Goal: Task Accomplishment & Management: Complete application form

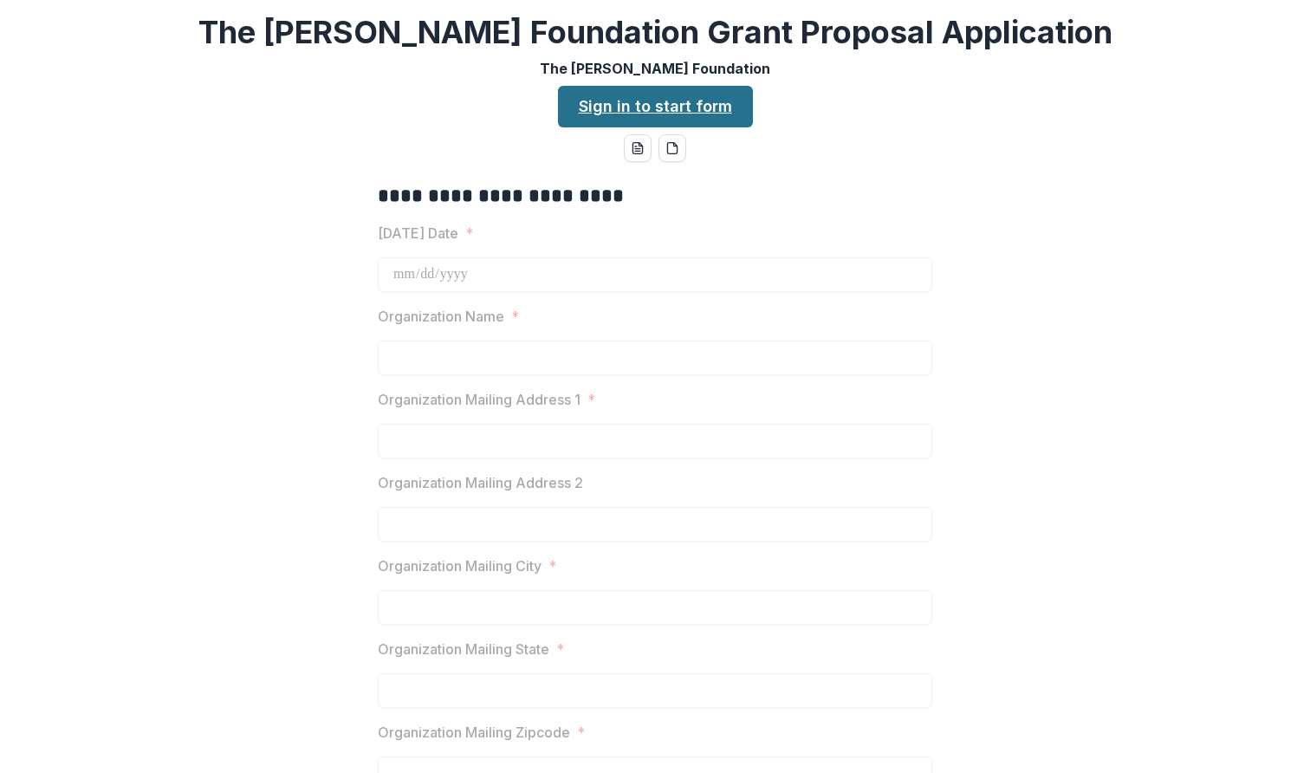
click at [594, 95] on link "Sign in to start form" at bounding box center [655, 107] width 195 height 42
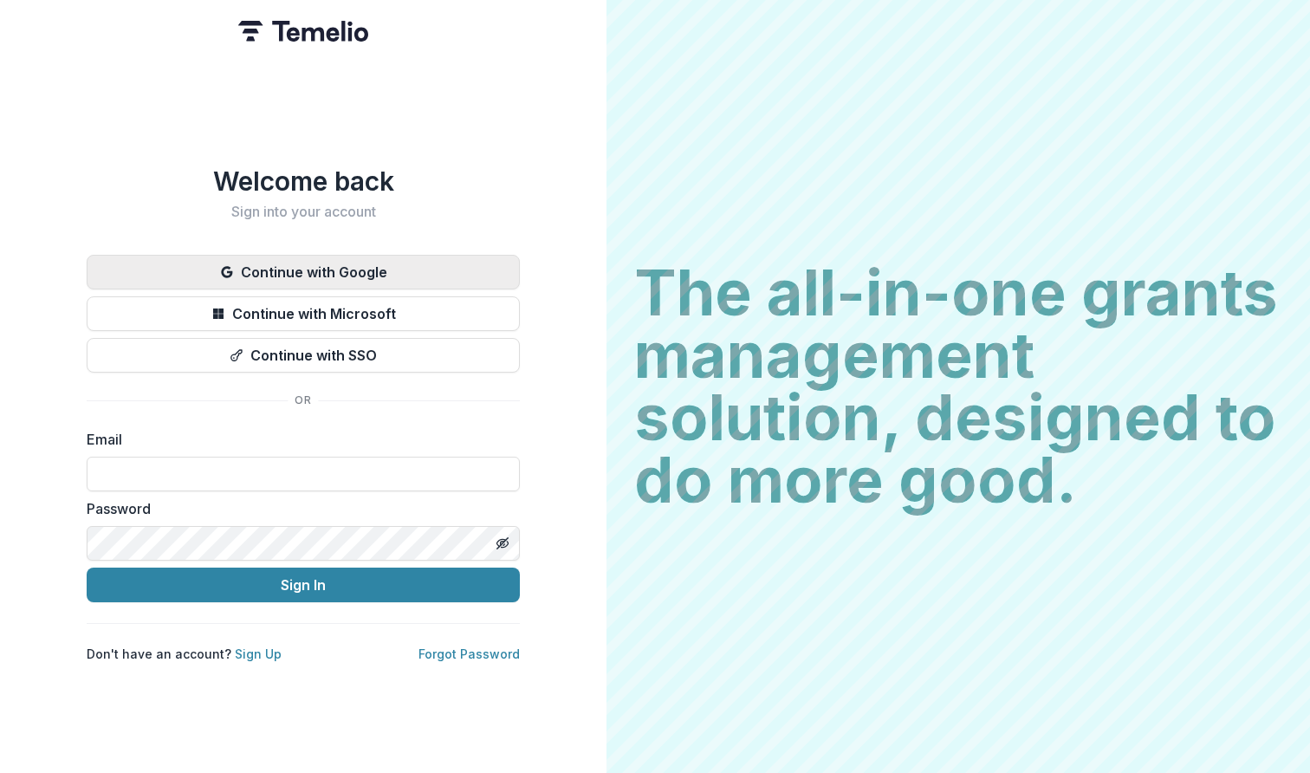
click at [299, 260] on button "Continue with Google" at bounding box center [303, 272] width 433 height 35
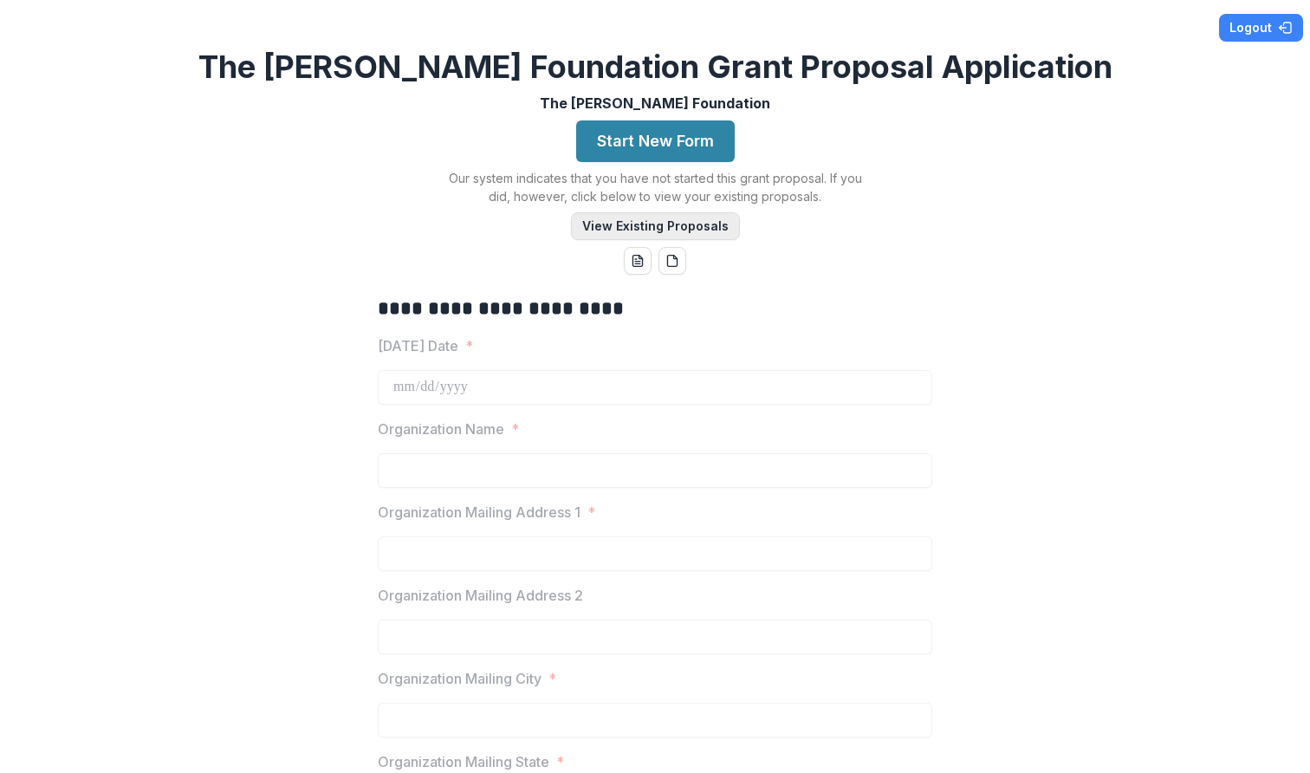
click at [636, 227] on button "View Existing Proposals" at bounding box center [655, 226] width 169 height 28
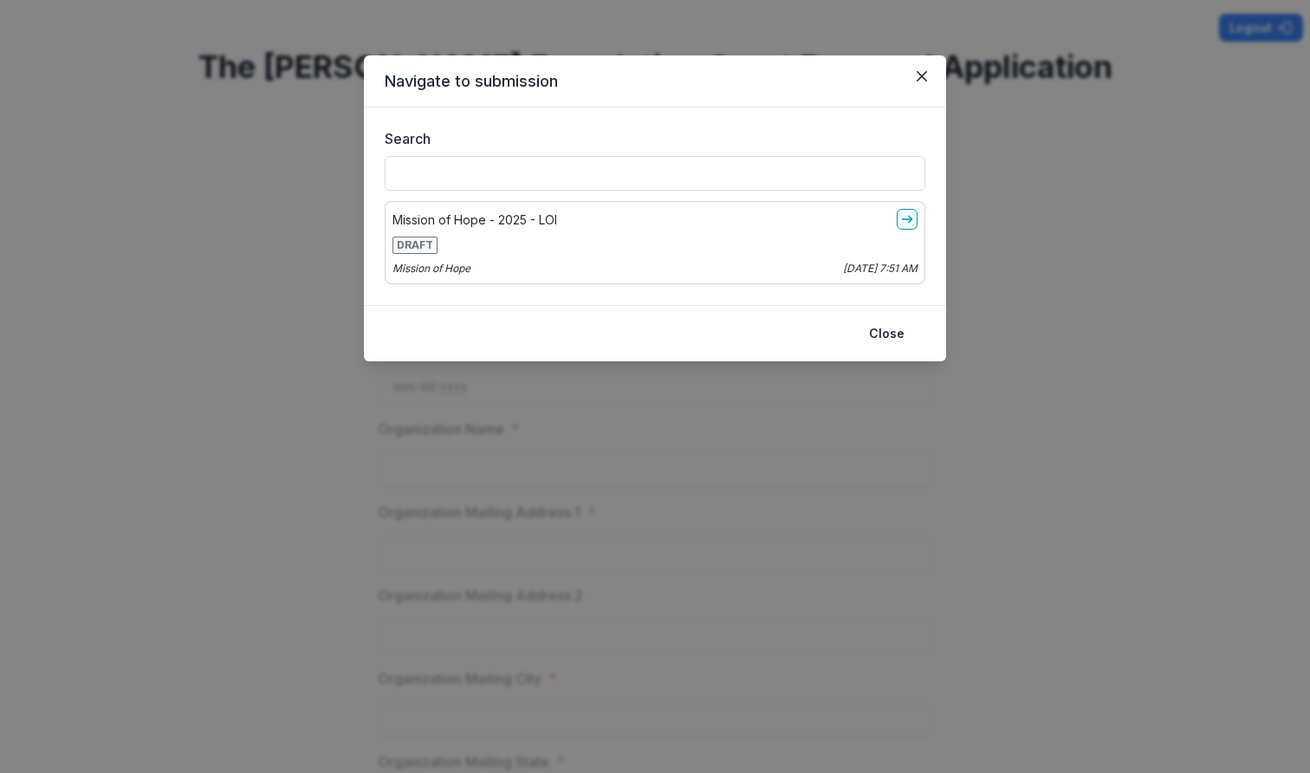
click at [416, 243] on span "DRAFT" at bounding box center [414, 245] width 45 height 17
click at [906, 224] on icon "go-to" at bounding box center [907, 219] width 14 height 14
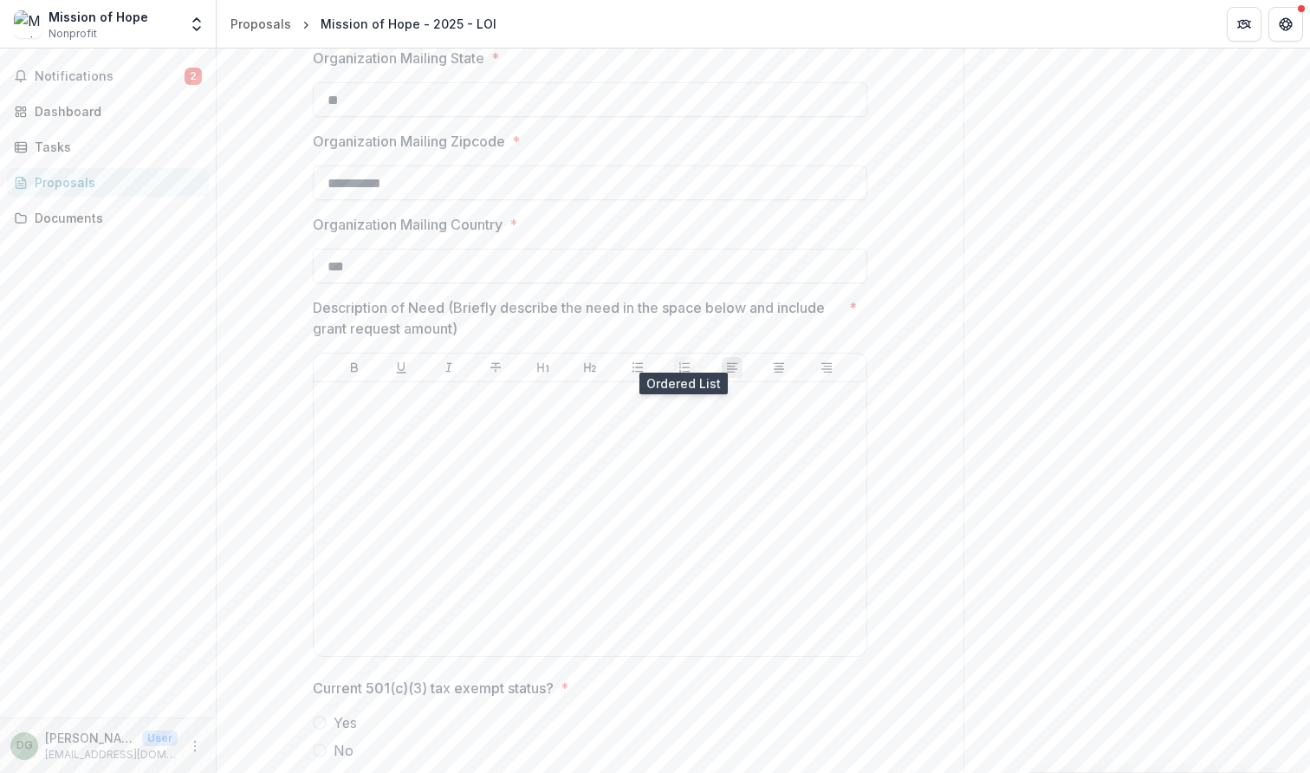
scroll to position [1248, 0]
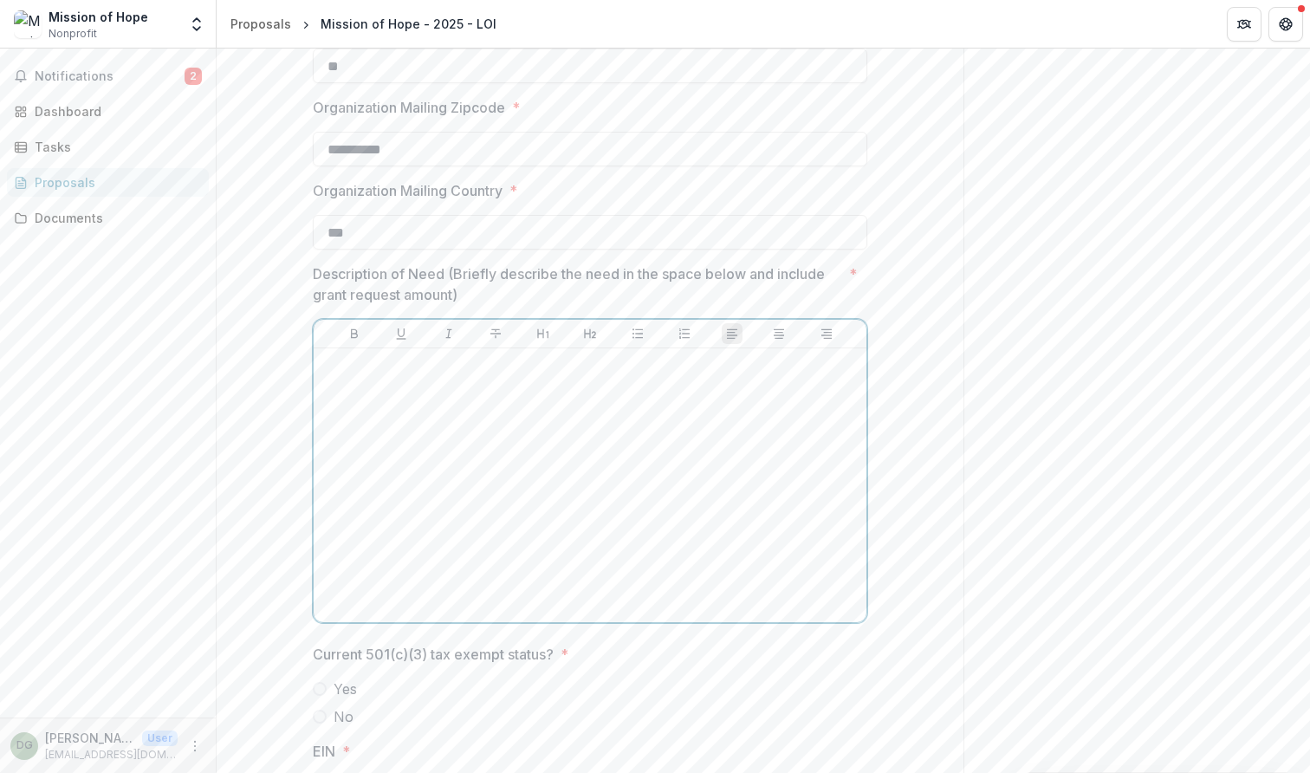
click at [384, 395] on div at bounding box center [590, 485] width 539 height 260
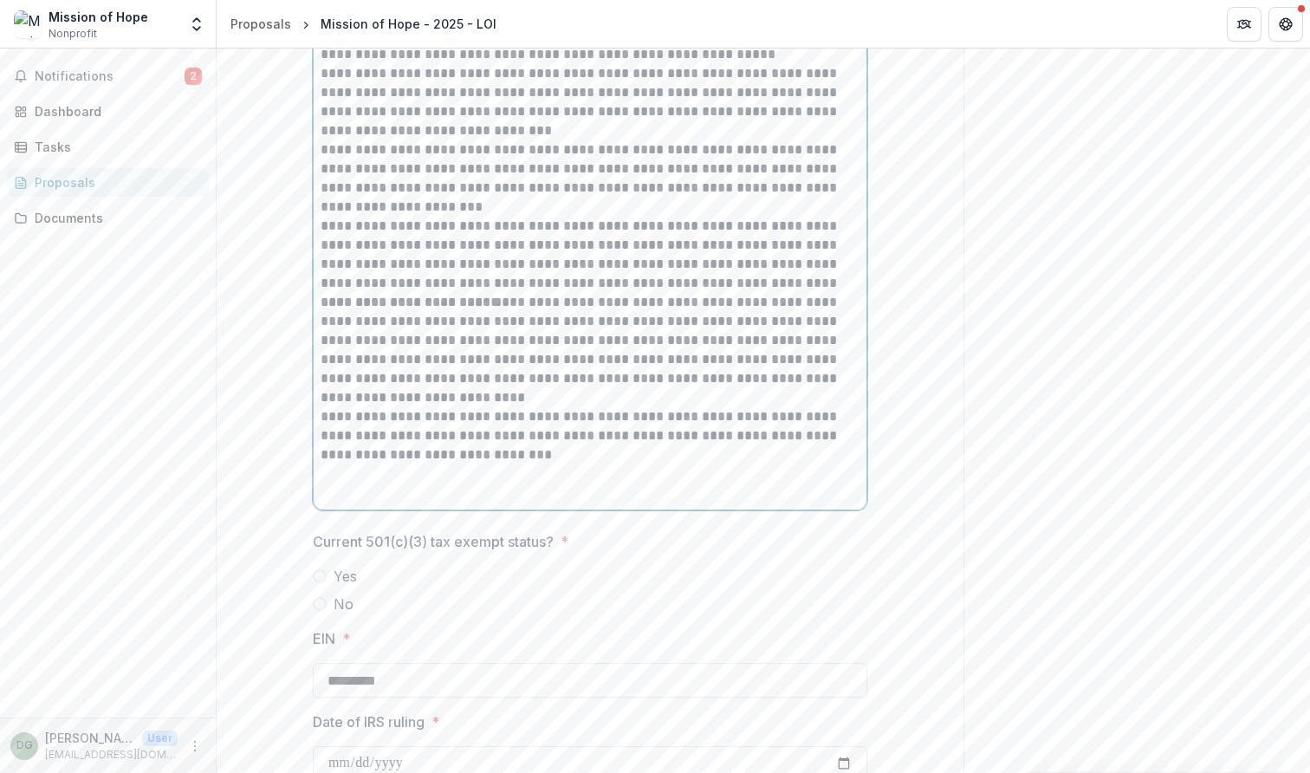
scroll to position [1656, 0]
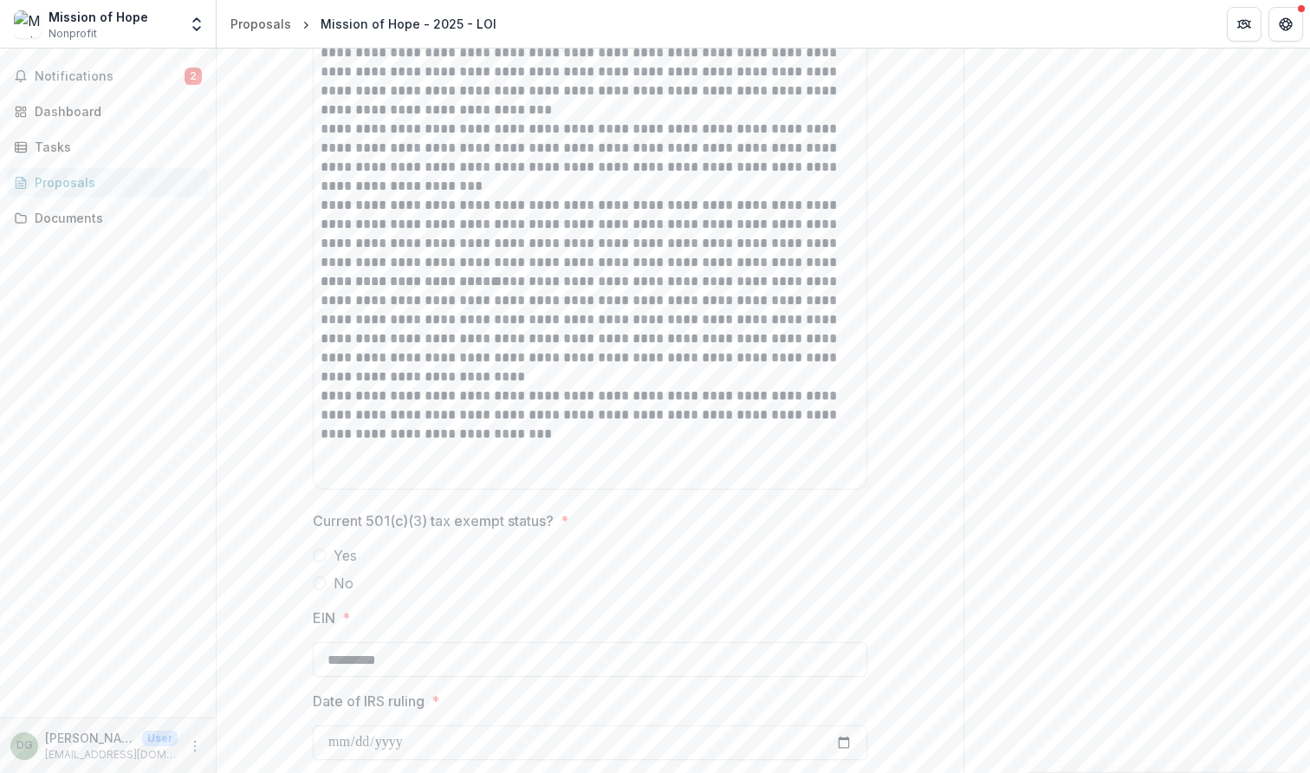
click at [321, 553] on span at bounding box center [320, 555] width 14 height 14
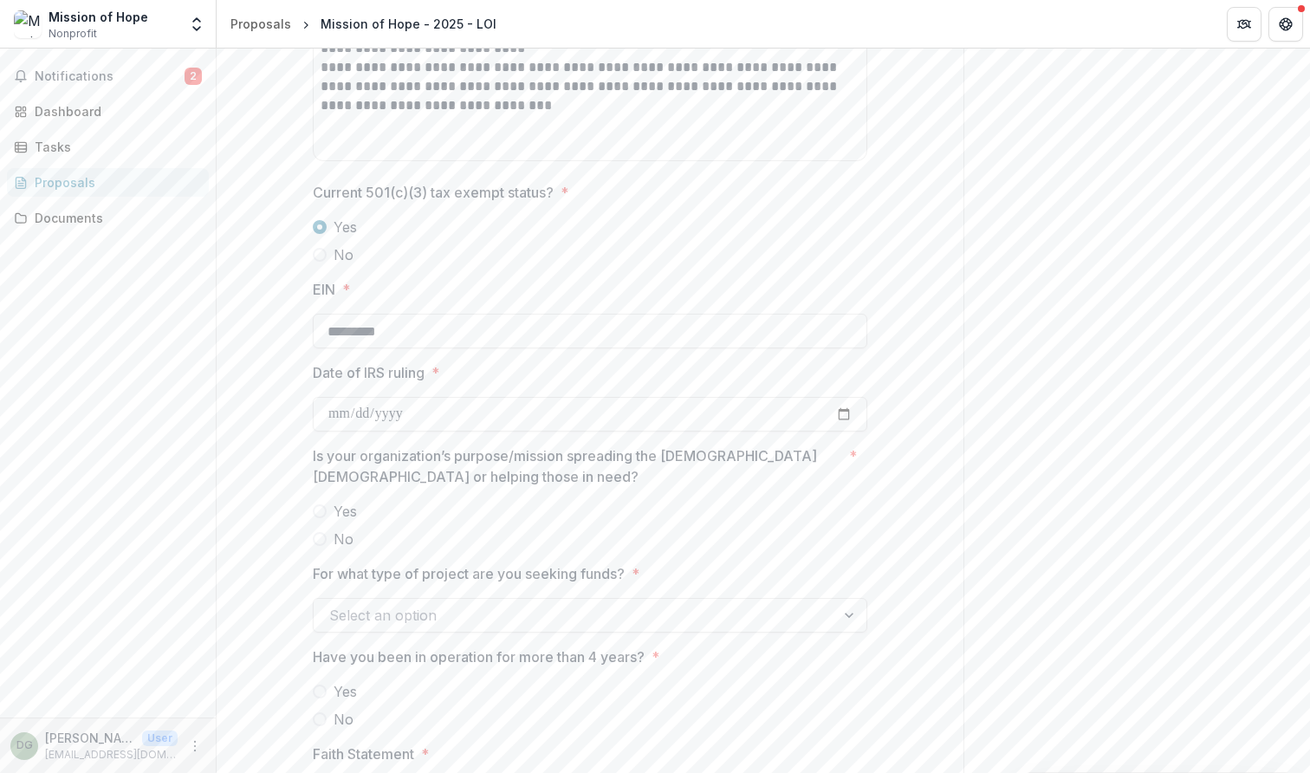
scroll to position [2006, 0]
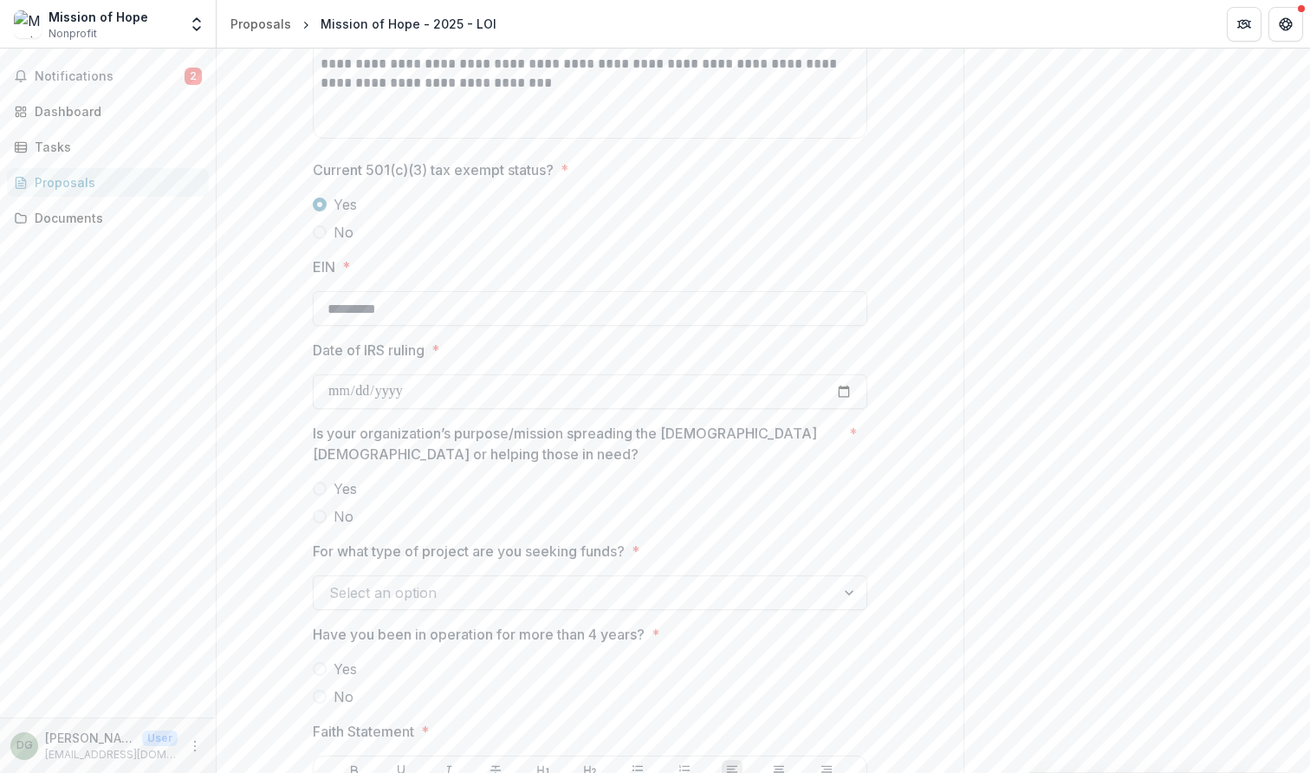
click at [458, 596] on div at bounding box center [574, 592] width 490 height 24
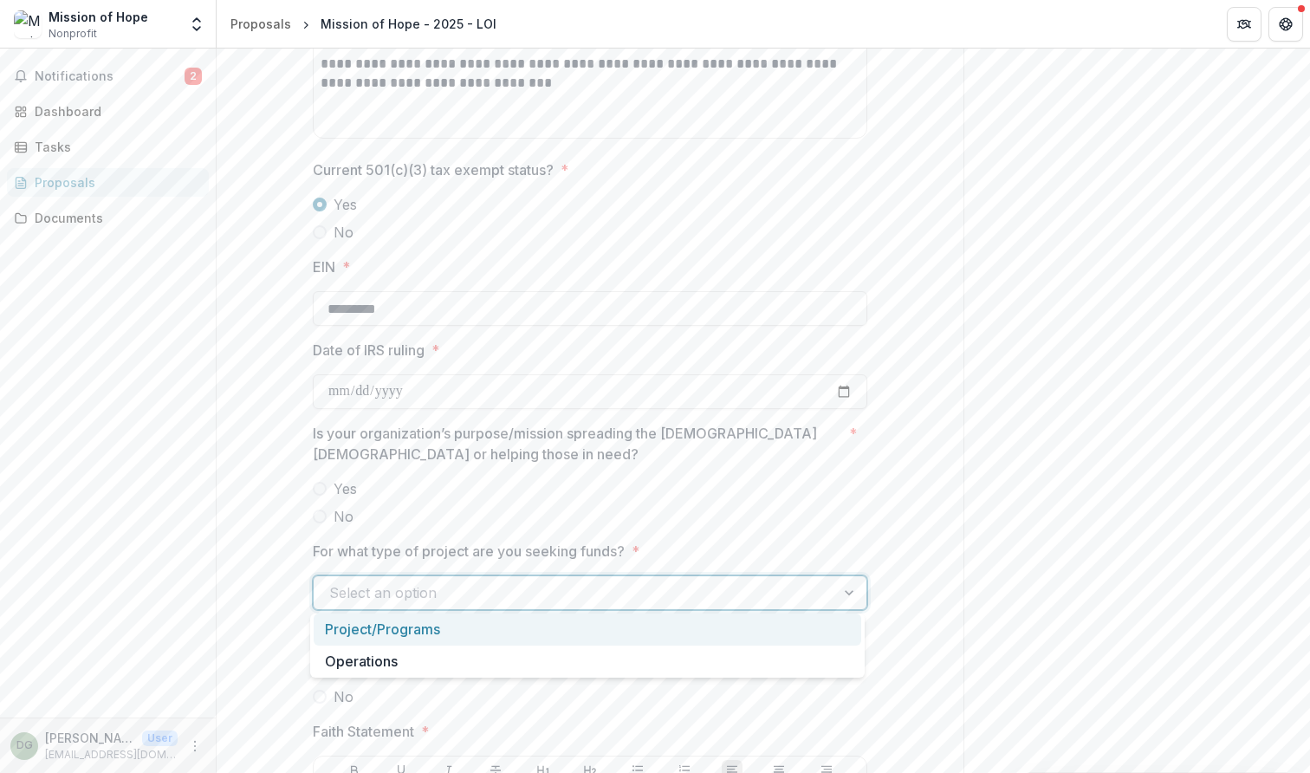
click at [443, 633] on div "Project/Programs" at bounding box center [588, 629] width 548 height 32
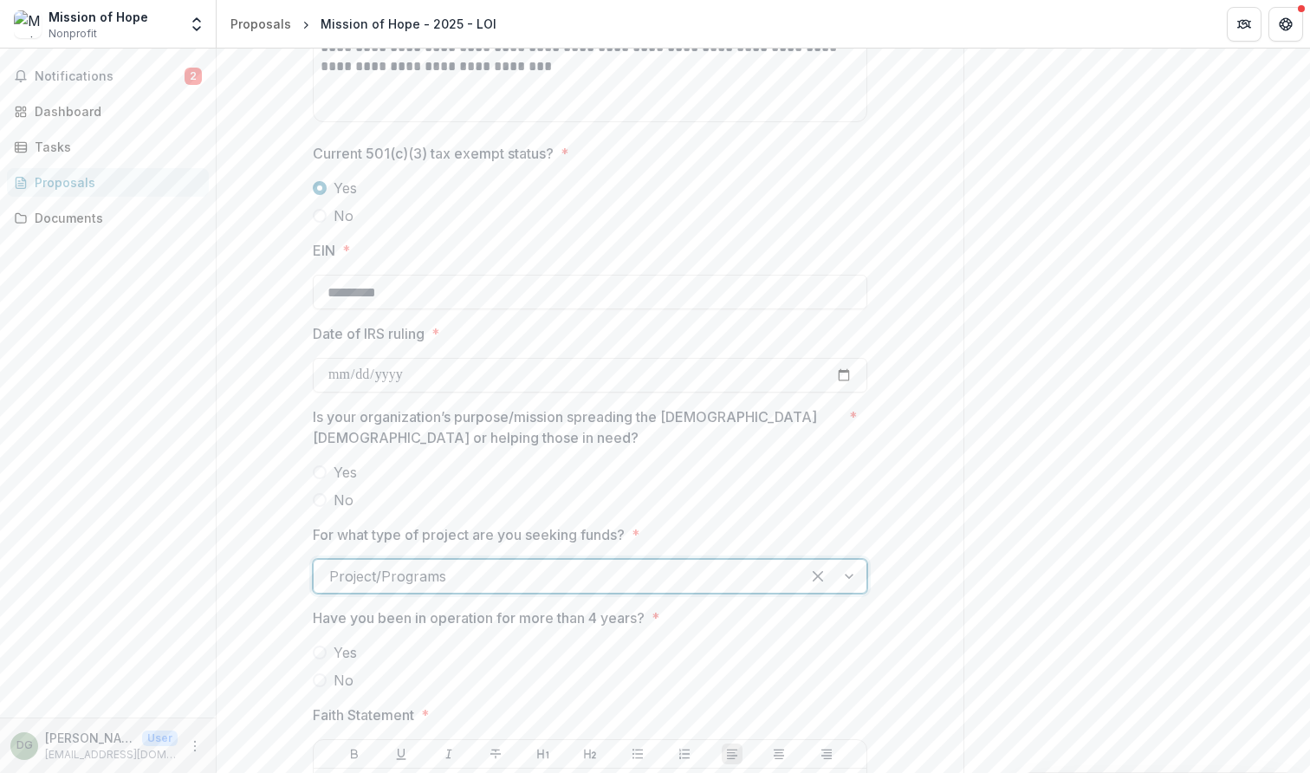
click at [323, 467] on span at bounding box center [320, 472] width 14 height 14
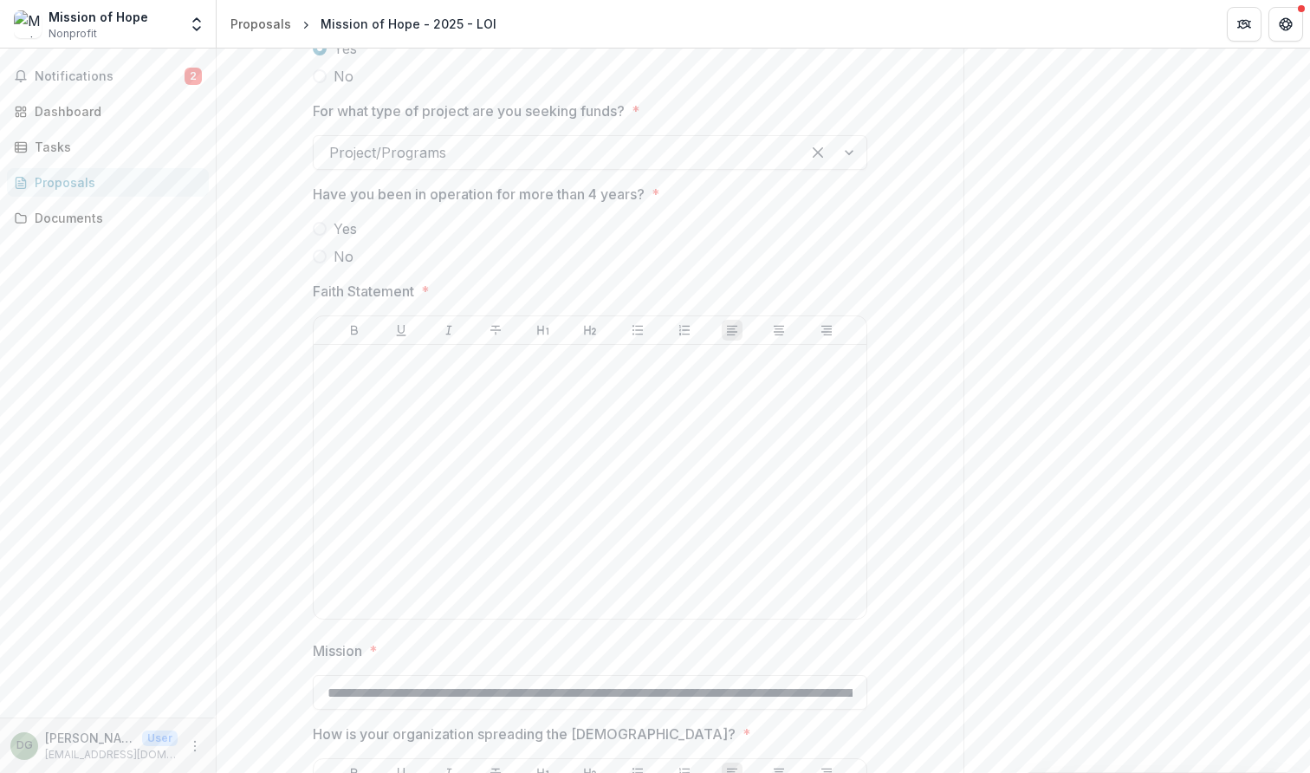
scroll to position [2476, 0]
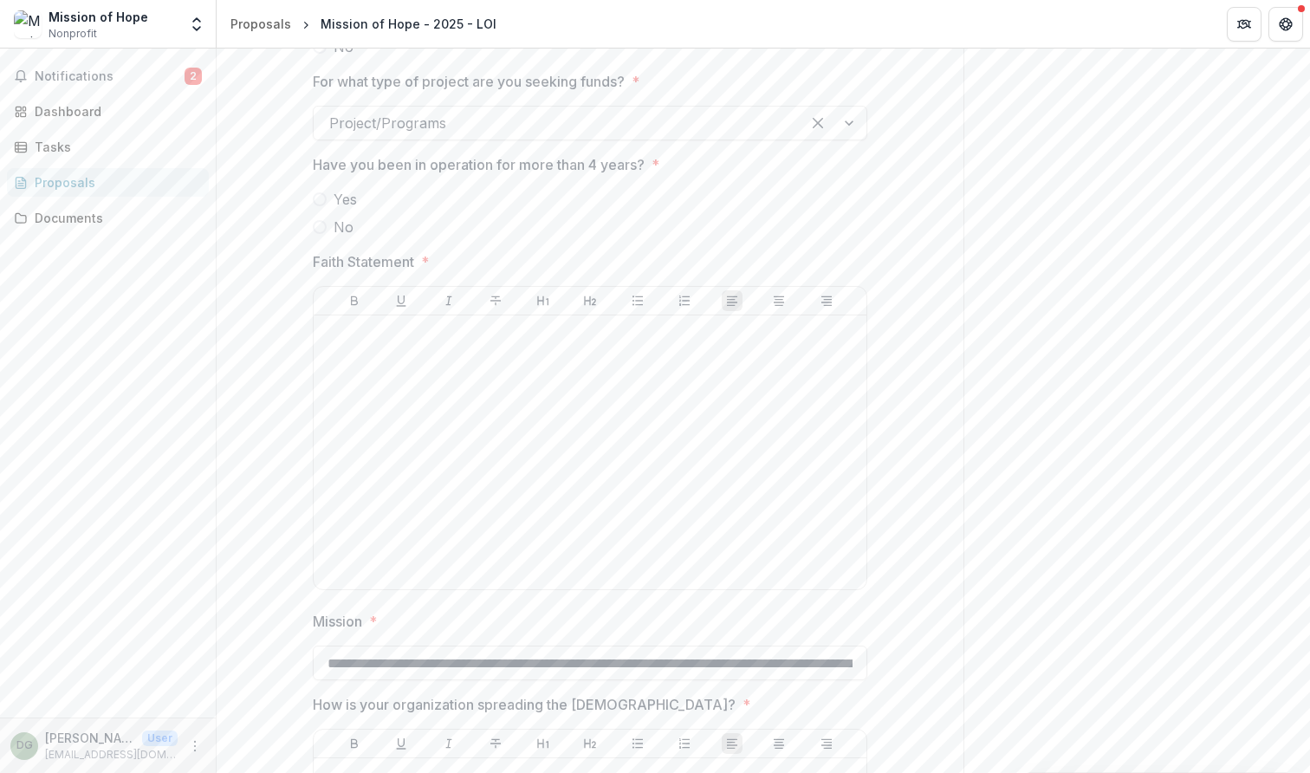
click at [336, 198] on span "Yes" at bounding box center [345, 199] width 23 height 21
click at [349, 340] on div at bounding box center [590, 452] width 539 height 260
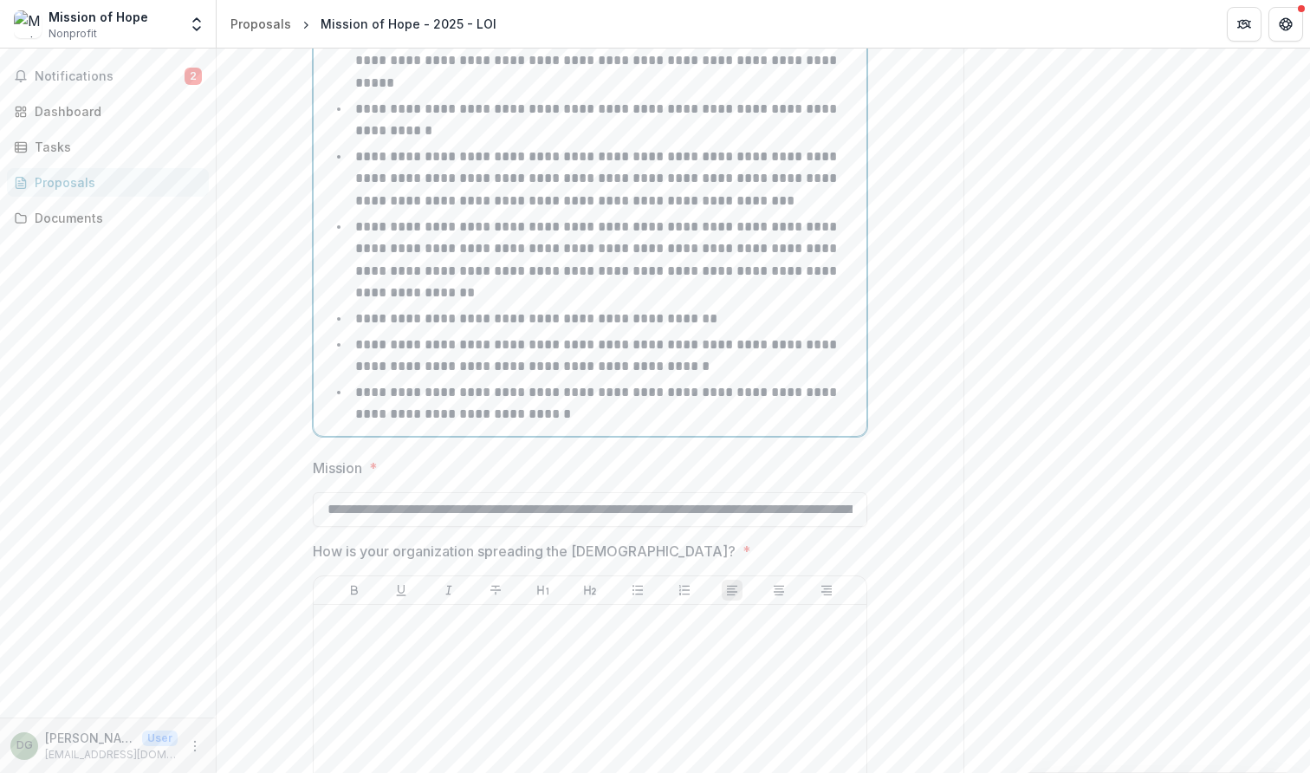
scroll to position [3271, 0]
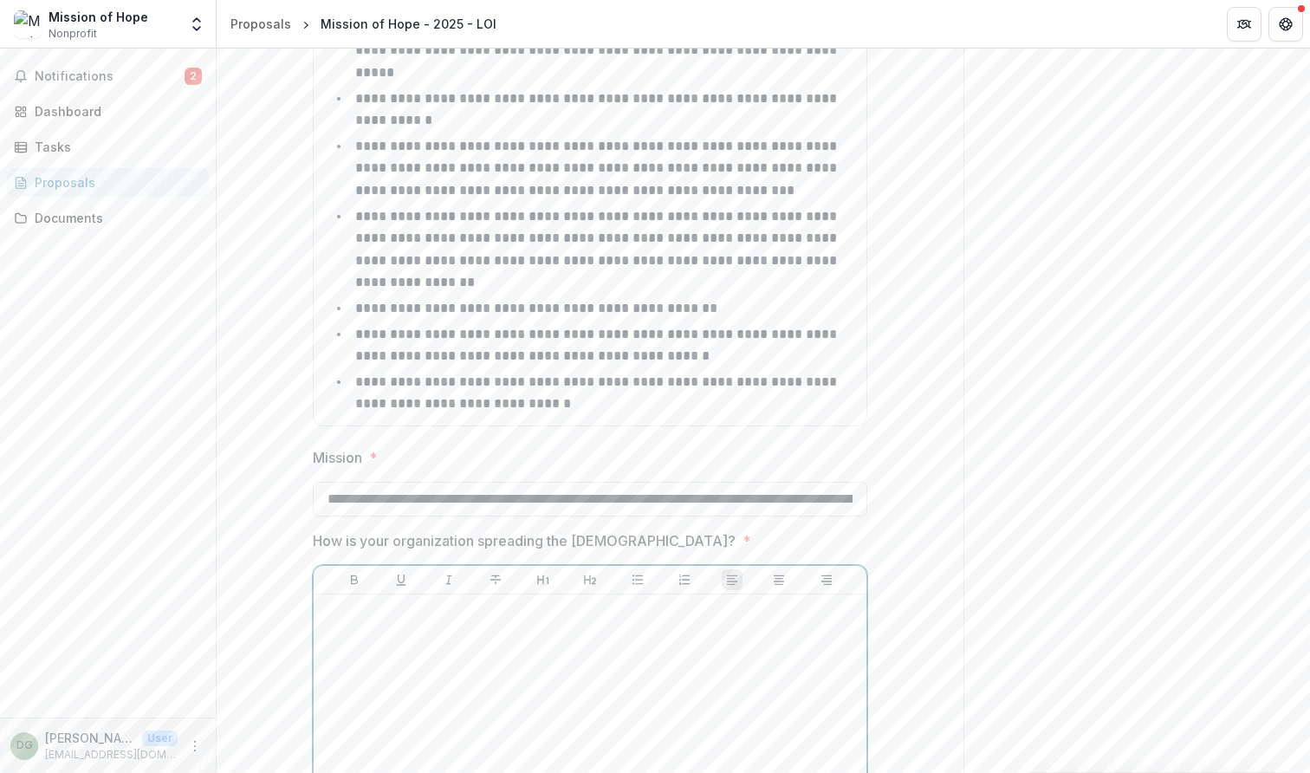
click at [460, 601] on div at bounding box center [590, 731] width 539 height 260
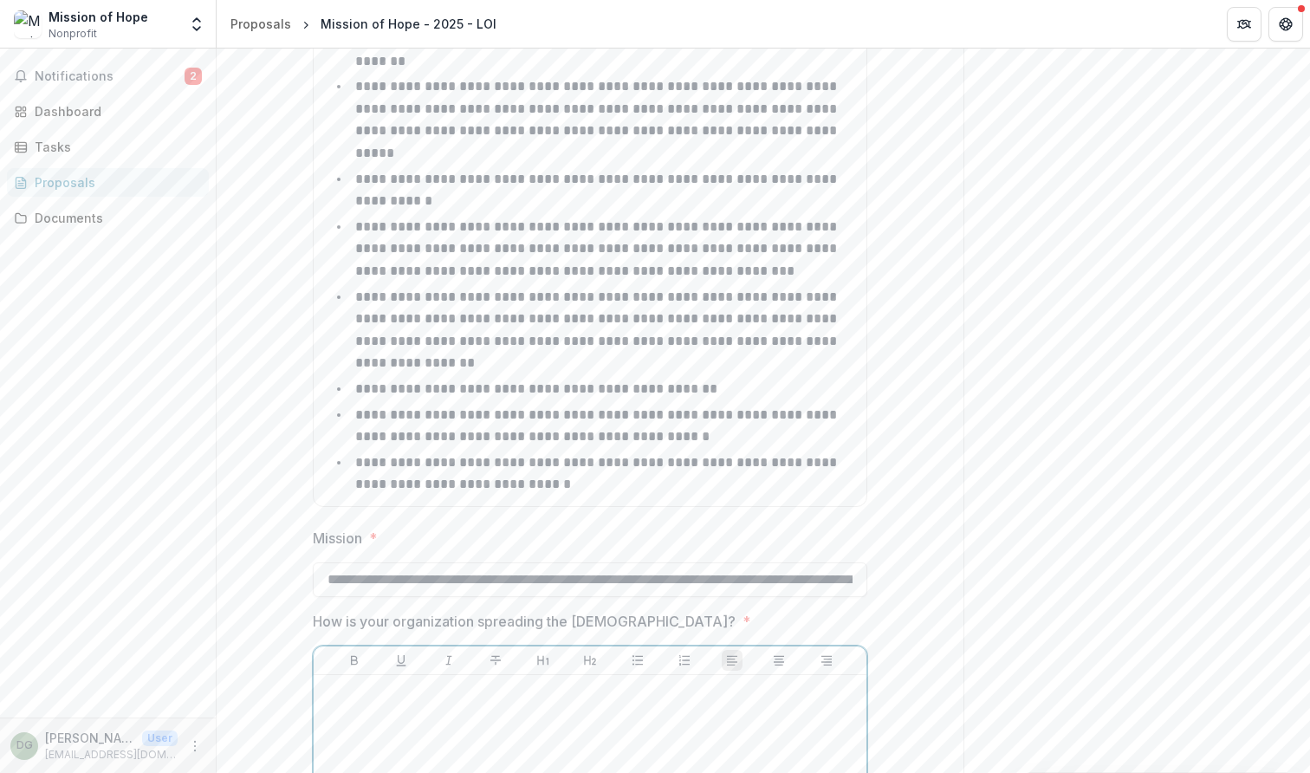
scroll to position [3227, 0]
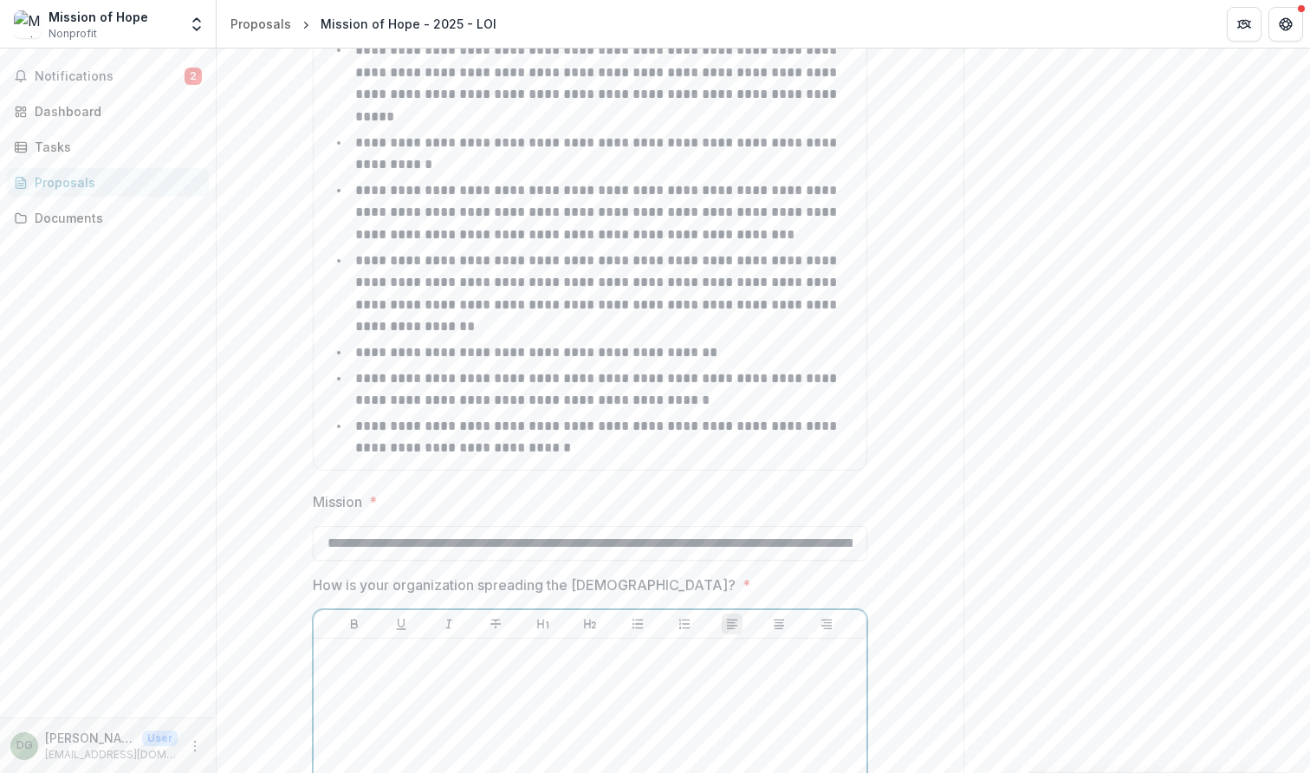
click at [419, 645] on div at bounding box center [590, 775] width 539 height 260
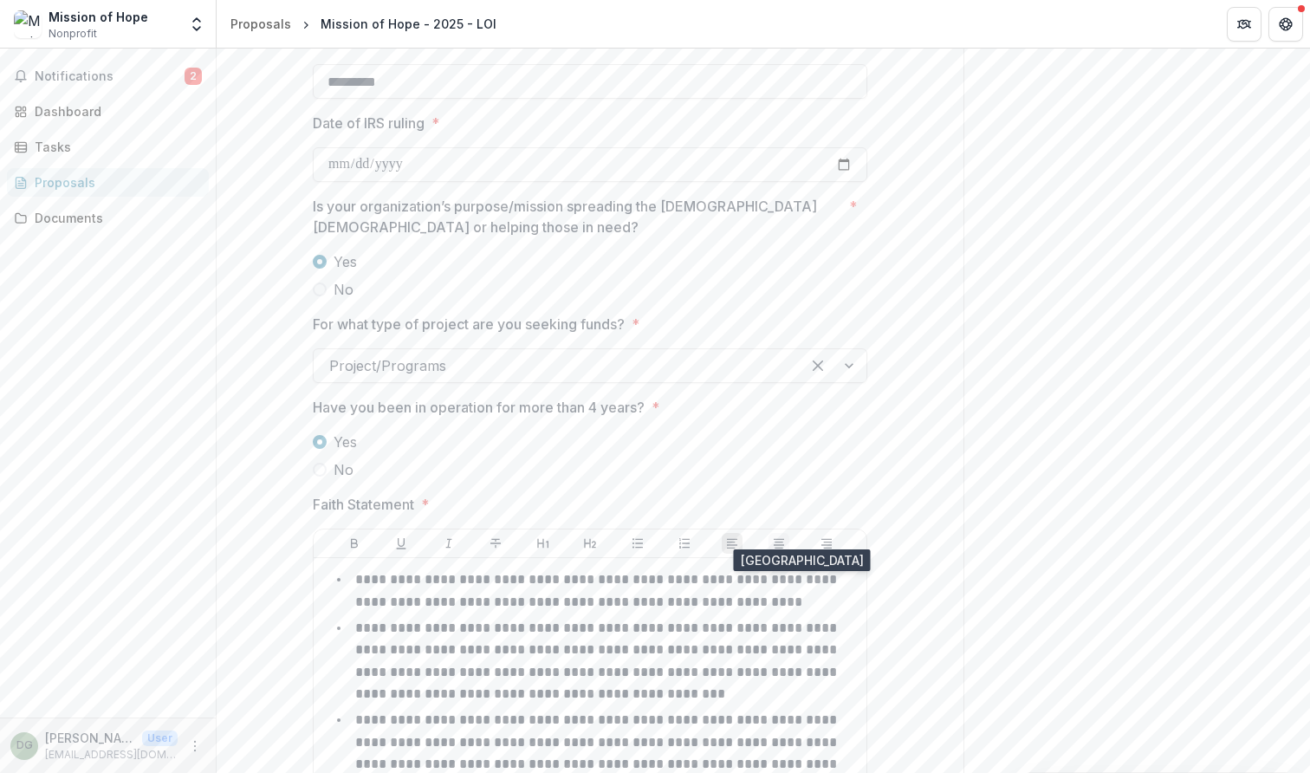
scroll to position [2254, 0]
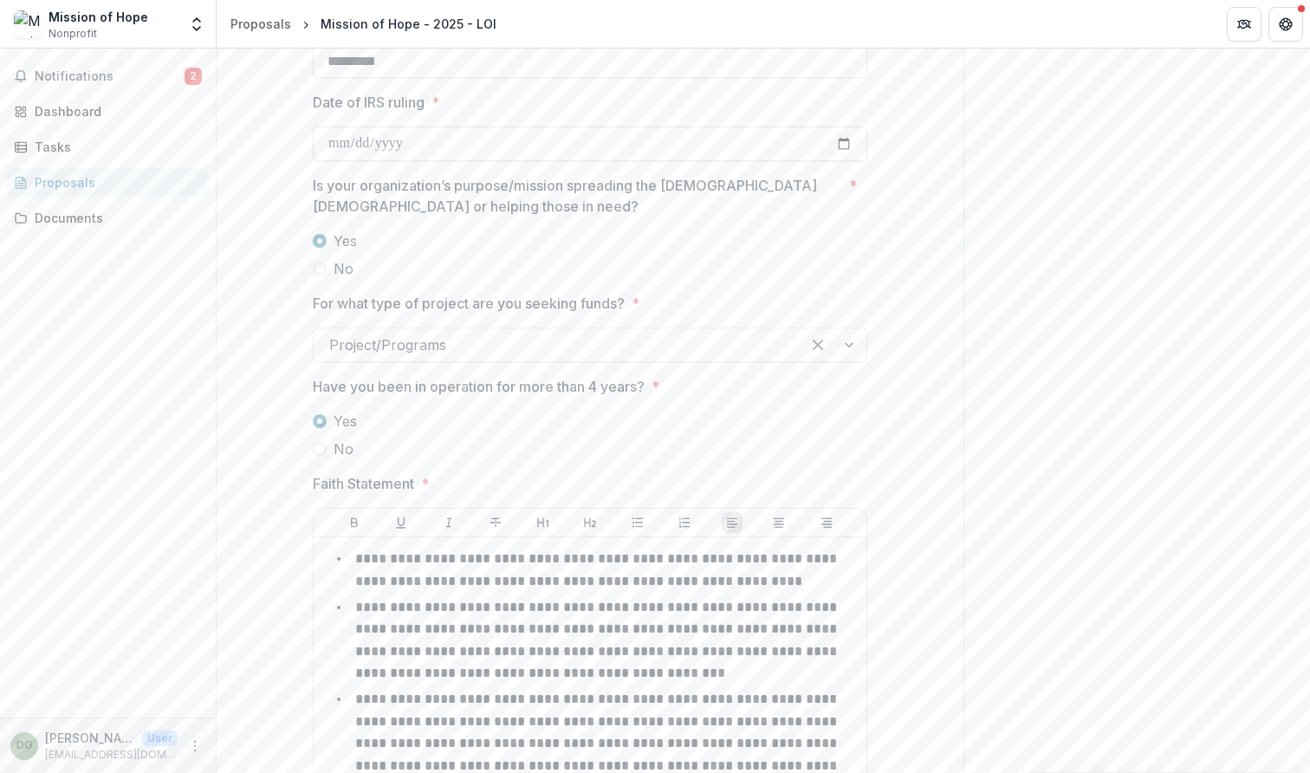
click at [385, 139] on input "Date of IRS ruling *" at bounding box center [590, 143] width 554 height 35
click at [333, 139] on input "Date of IRS ruling *" at bounding box center [590, 143] width 554 height 35
type input "**********"
click at [528, 193] on p "Is your organization’s purpose/mission spreading the [DEMOGRAPHIC_DATA] [DEMOGR…" at bounding box center [577, 196] width 529 height 42
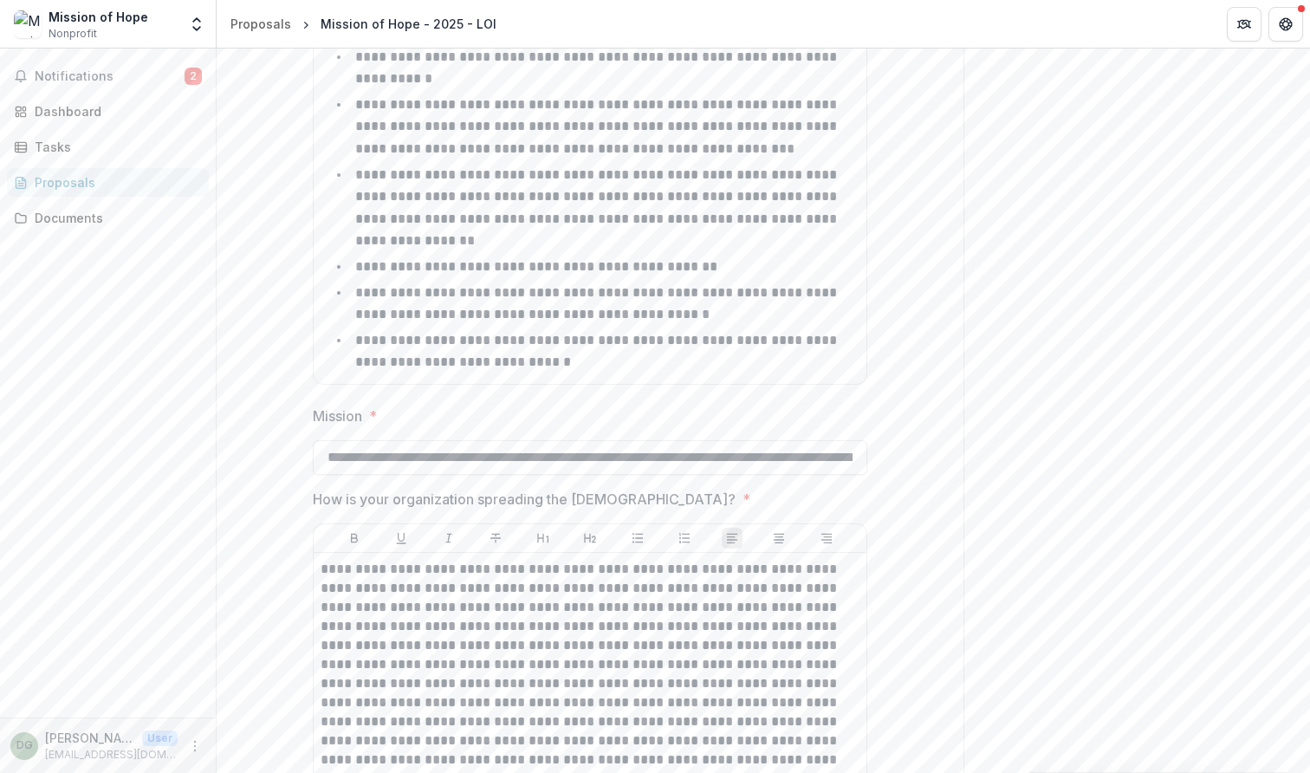
scroll to position [3317, 0]
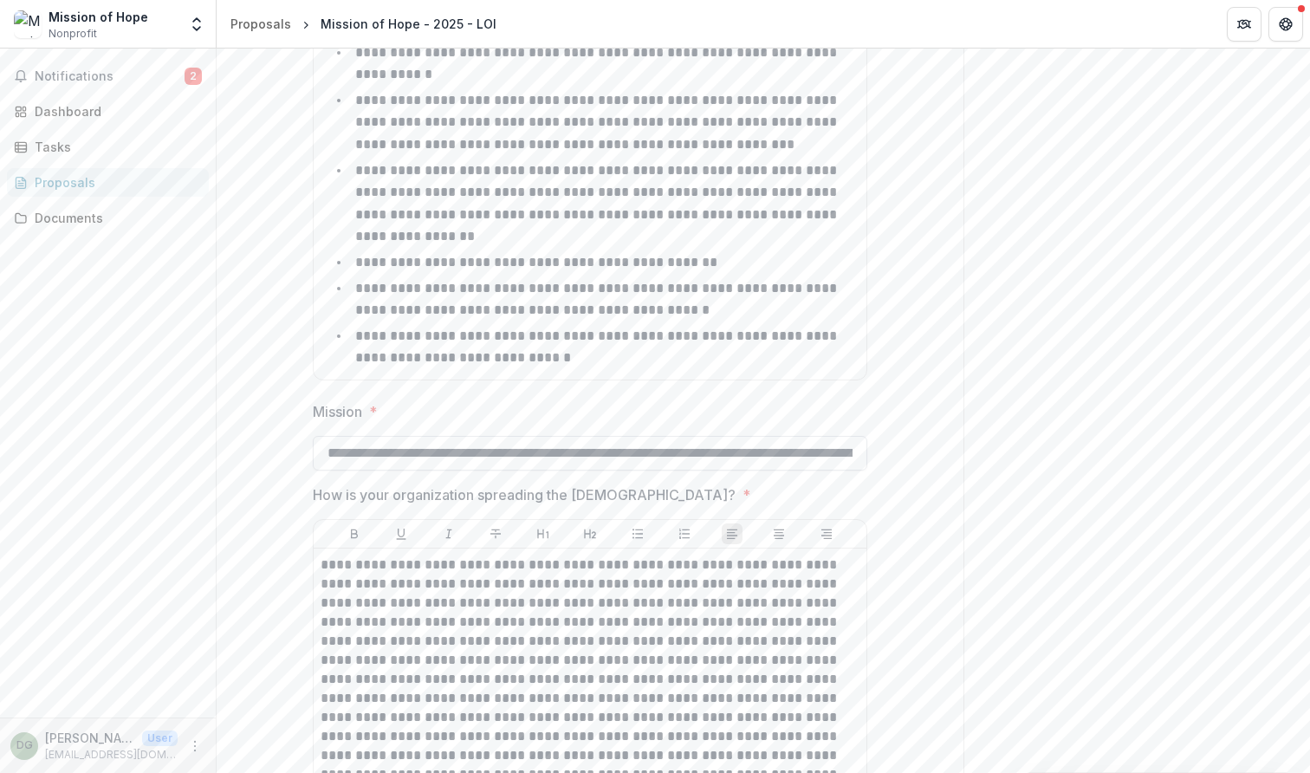
click at [532, 436] on input "**********" at bounding box center [590, 453] width 554 height 35
click at [681, 436] on input "**********" at bounding box center [590, 453] width 554 height 35
click at [854, 436] on input "**********" at bounding box center [590, 453] width 554 height 35
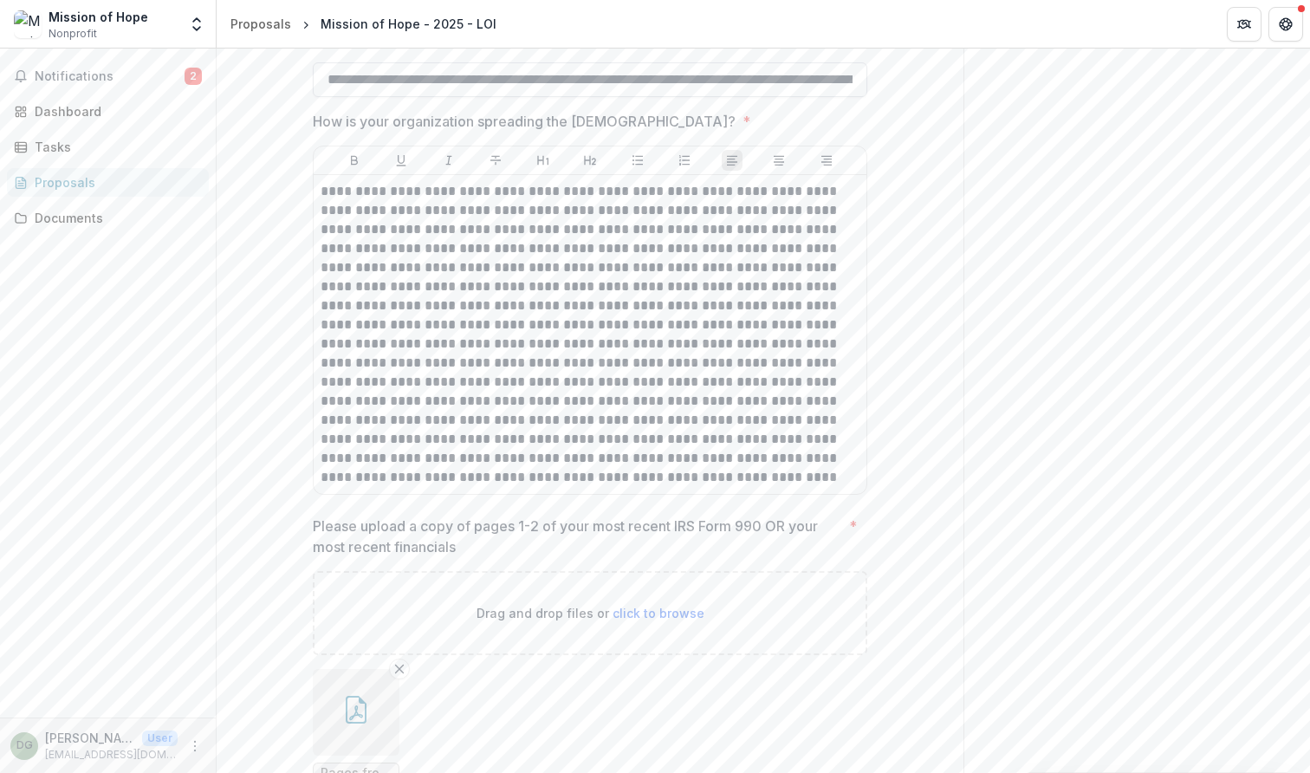
scroll to position [3682, 0]
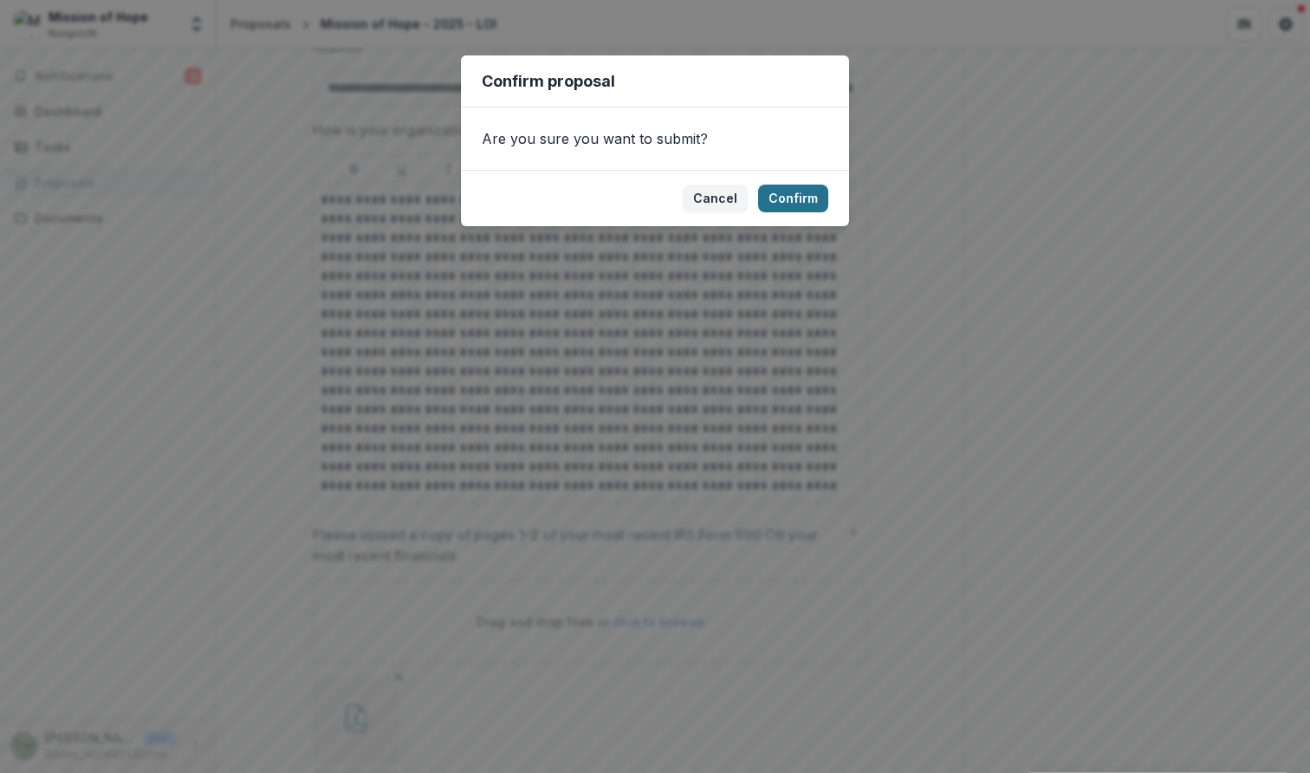
click at [786, 197] on button "Confirm" at bounding box center [793, 199] width 70 height 28
